Goal: Information Seeking & Learning: Learn about a topic

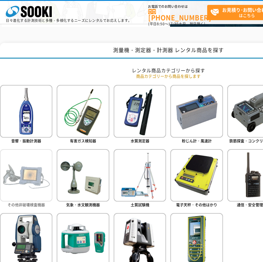
scroll to position [201, 0]
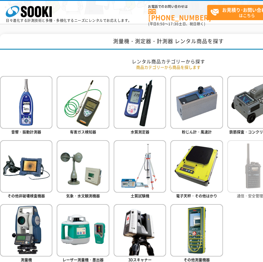
click at [242, 159] on img at bounding box center [253, 166] width 52 height 52
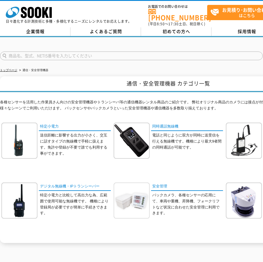
click at [133, 194] on img at bounding box center [132, 200] width 36 height 36
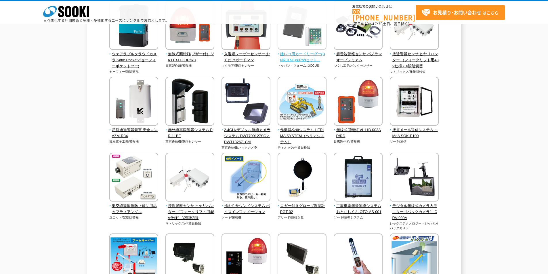
scroll to position [776, 0]
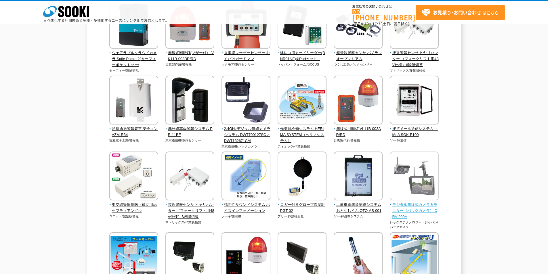
click at [262, 181] on img at bounding box center [414, 177] width 49 height 50
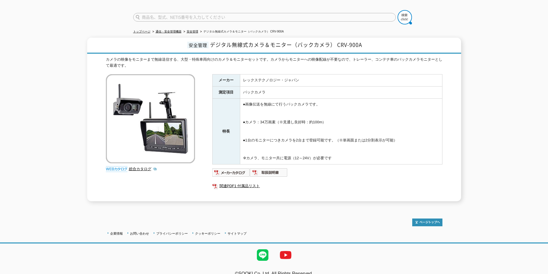
scroll to position [44, 0]
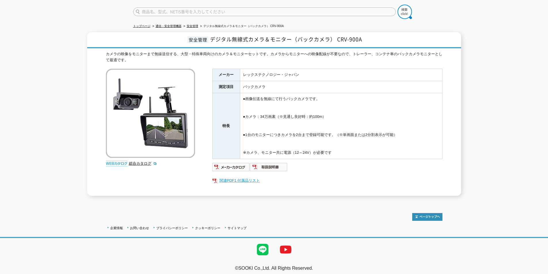
click at [241, 177] on link "関連PDF1 付属品リスト" at bounding box center [327, 180] width 230 height 7
click at [143, 9] on input "text" at bounding box center [264, 11] width 262 height 9
type input "ess-bc40wp"
click at [397, 5] on button at bounding box center [404, 12] width 14 height 14
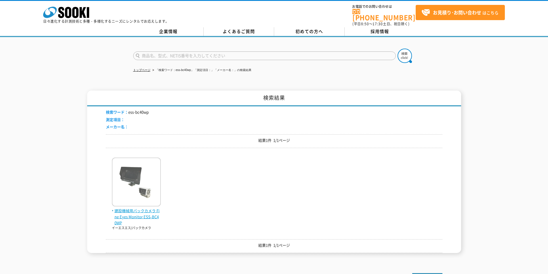
click at [151, 213] on span "建設機械用バックカメラ Fine Eyes Monitor ESS-BC40WP" at bounding box center [136, 217] width 49 height 18
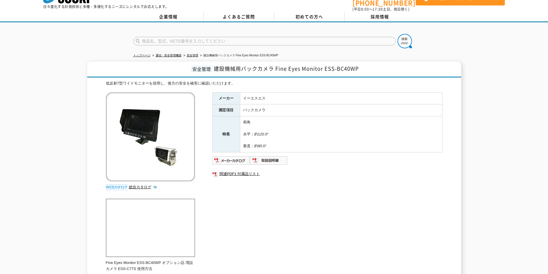
scroll to position [29, 0]
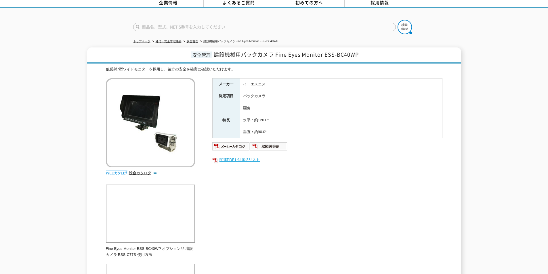
click at [236, 156] on link "関連PDF1 付属品リスト" at bounding box center [327, 159] width 230 height 7
click at [236, 143] on img at bounding box center [231, 146] width 38 height 9
click at [150, 23] on input "text" at bounding box center [264, 27] width 262 height 9
click at [397, 20] on button at bounding box center [404, 27] width 14 height 14
click at [164, 24] on input "ess-c775" at bounding box center [264, 27] width 262 height 9
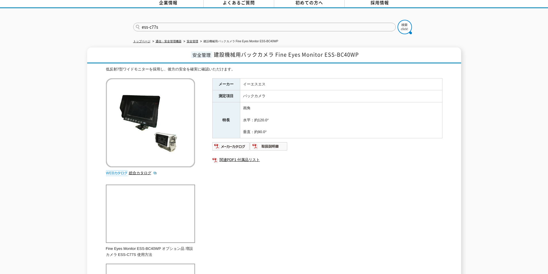
type input "ess-c77s"
click at [397, 20] on button at bounding box center [404, 27] width 14 height 14
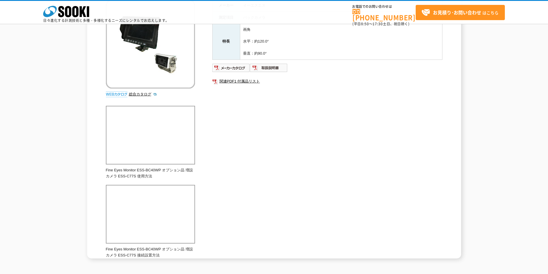
scroll to position [86, 0]
